Goal: Task Accomplishment & Management: Use online tool/utility

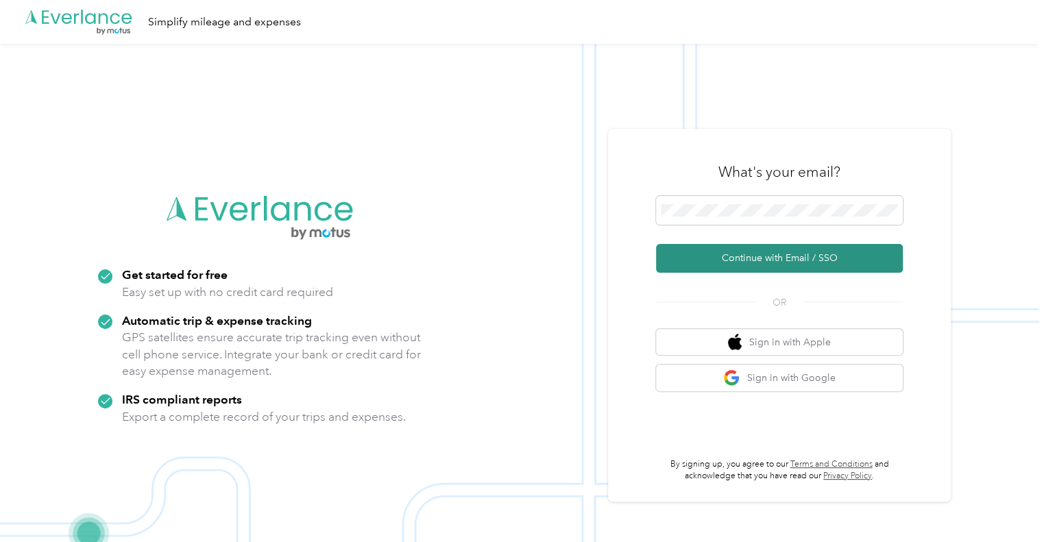
click at [822, 256] on button "Continue with Email / SSO" at bounding box center [779, 258] width 247 height 29
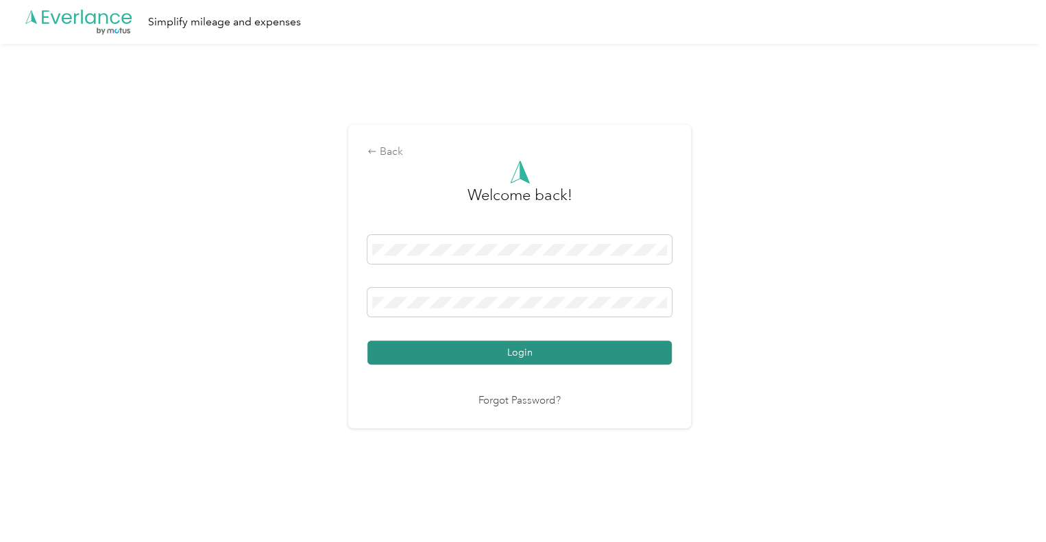
click at [521, 351] on button "Login" at bounding box center [519, 353] width 304 height 24
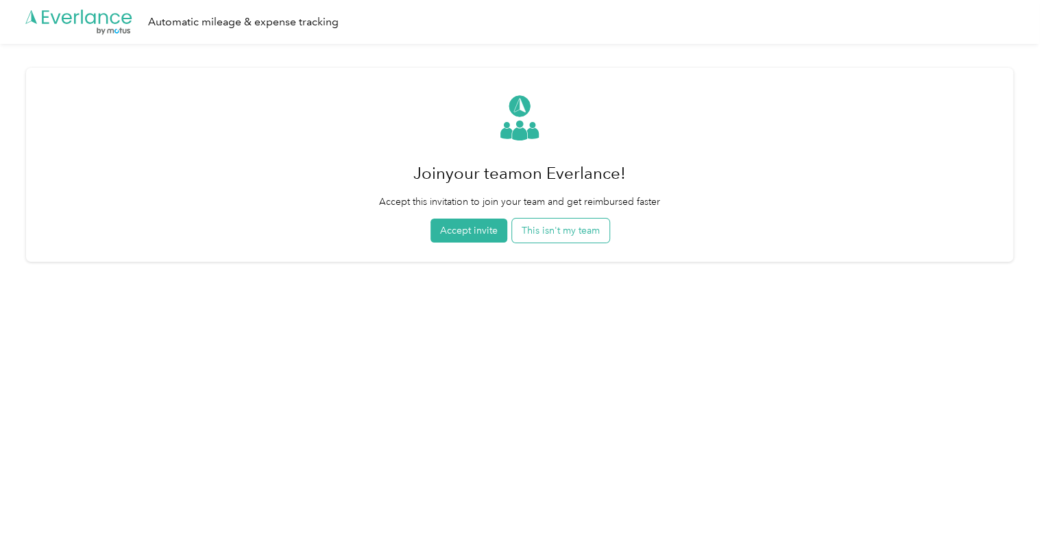
click at [560, 238] on button "This isn't my team" at bounding box center [560, 231] width 97 height 24
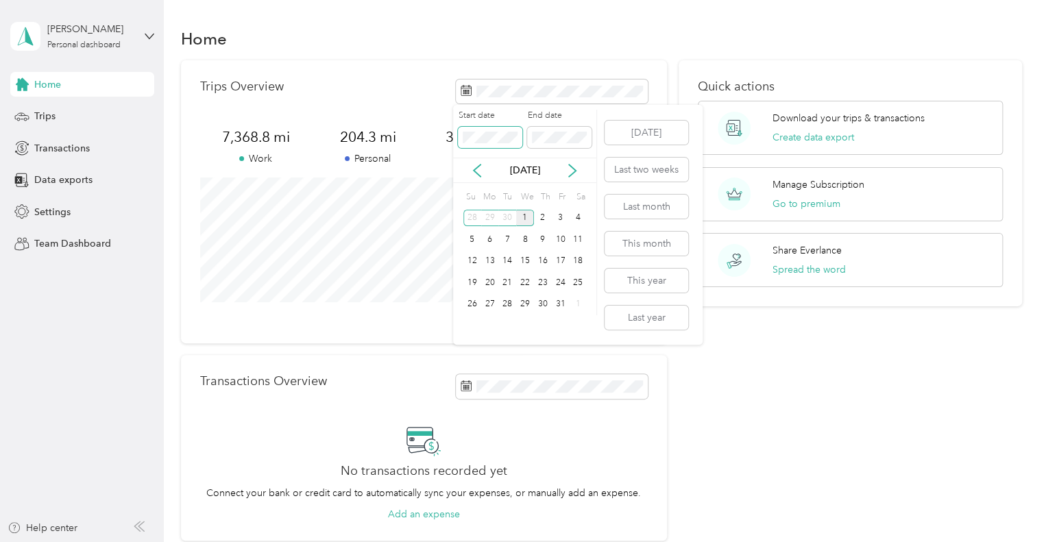
click at [504, 130] on span at bounding box center [490, 138] width 64 height 22
click at [587, 134] on span at bounding box center [559, 138] width 64 height 22
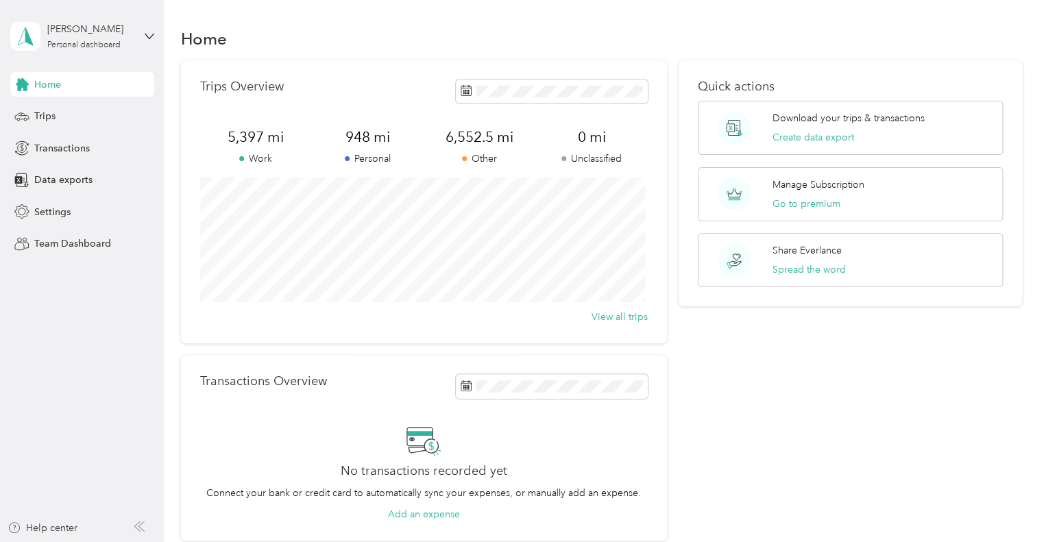
click at [863, 386] on div "Quick actions Download your trips & transactions Create data export Manage Subs…" at bounding box center [849, 300] width 343 height 481
click at [842, 135] on button "Create data export" at bounding box center [813, 137] width 82 height 14
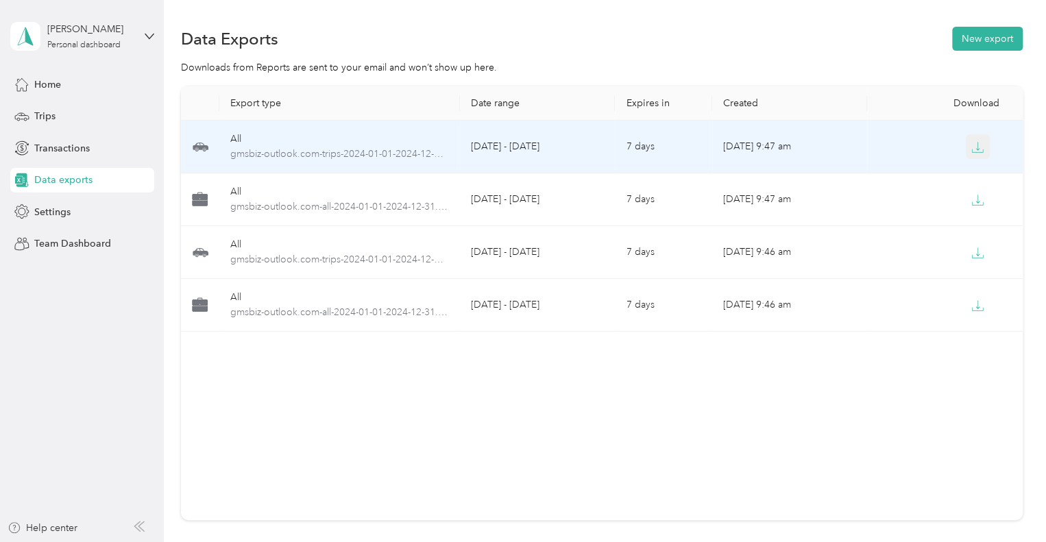
click at [974, 139] on button "button" at bounding box center [978, 146] width 25 height 25
